Goal: Navigation & Orientation: Find specific page/section

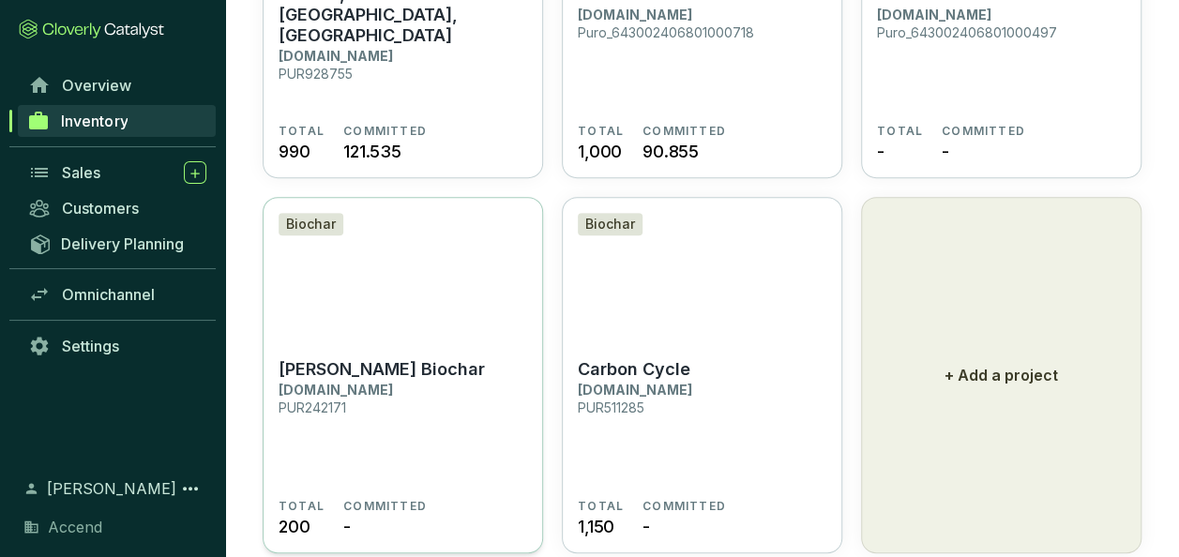
scroll to position [398, 0]
